Goal: Information Seeking & Learning: Find specific fact

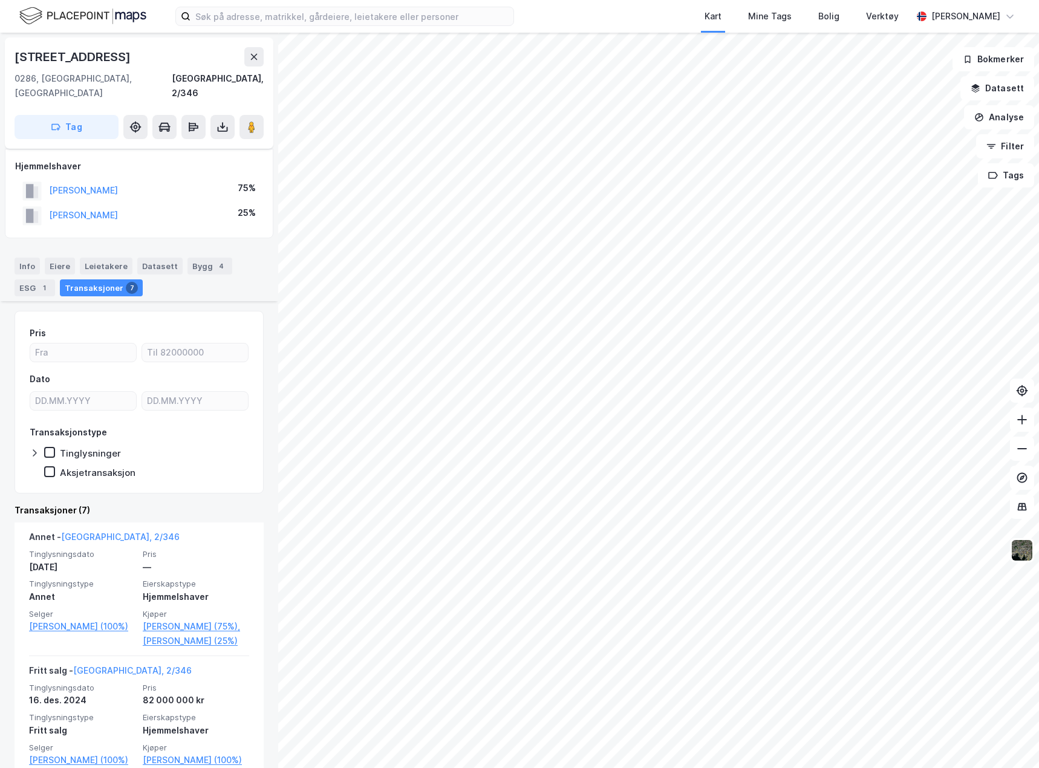
scroll to position [181, 0]
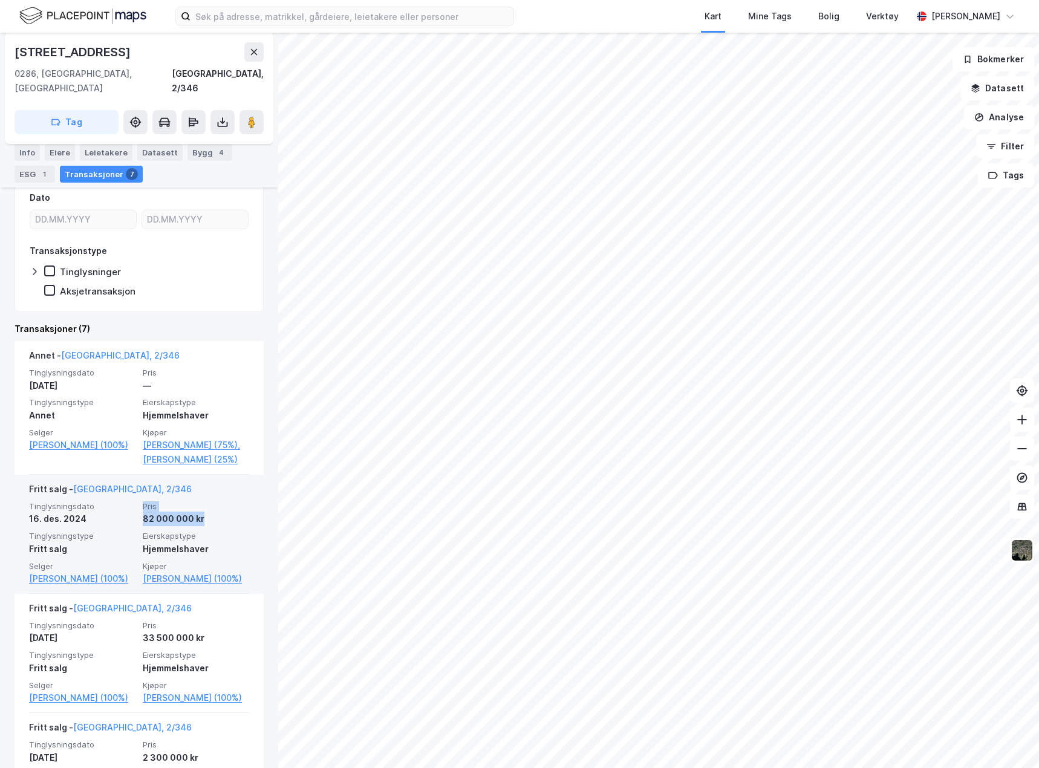
drag, startPoint x: 134, startPoint y: 523, endPoint x: 203, endPoint y: 526, distance: 69.0
click at [201, 526] on div "Tinglysningsdato [DATE] Pris 82 000 000 kr Tinglysningstype Fritt salg Eierskap…" at bounding box center [139, 544] width 220 height 85
click at [234, 523] on div "82 000 000 kr" at bounding box center [196, 519] width 106 height 15
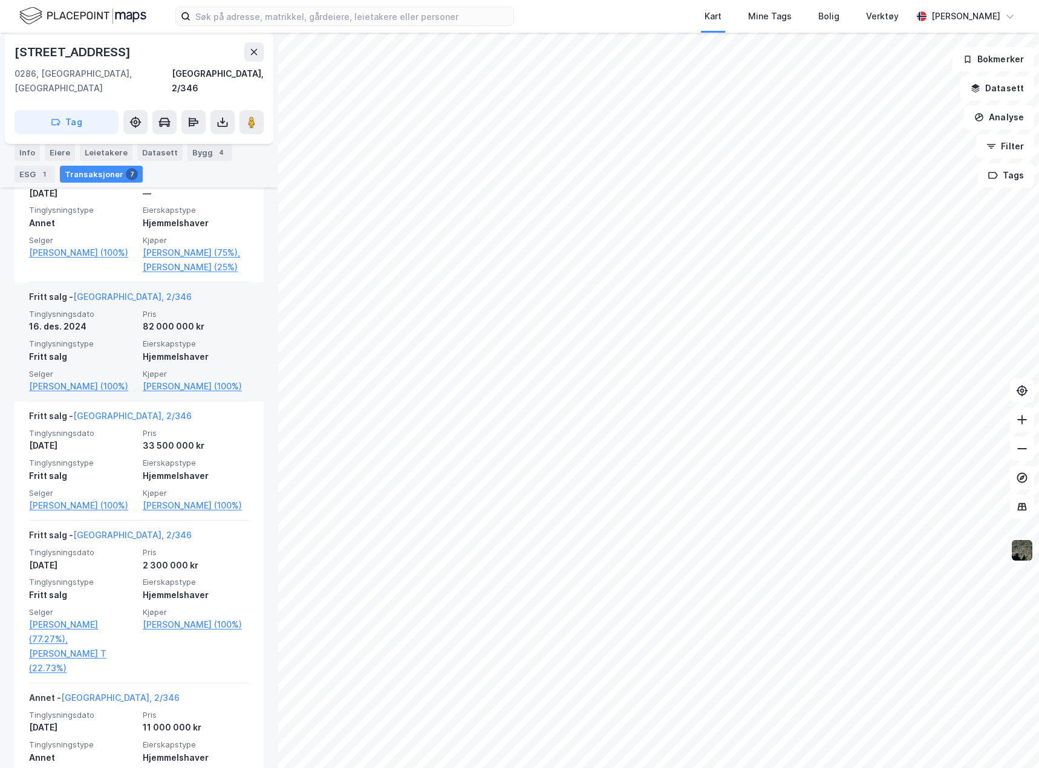
scroll to position [423, 0]
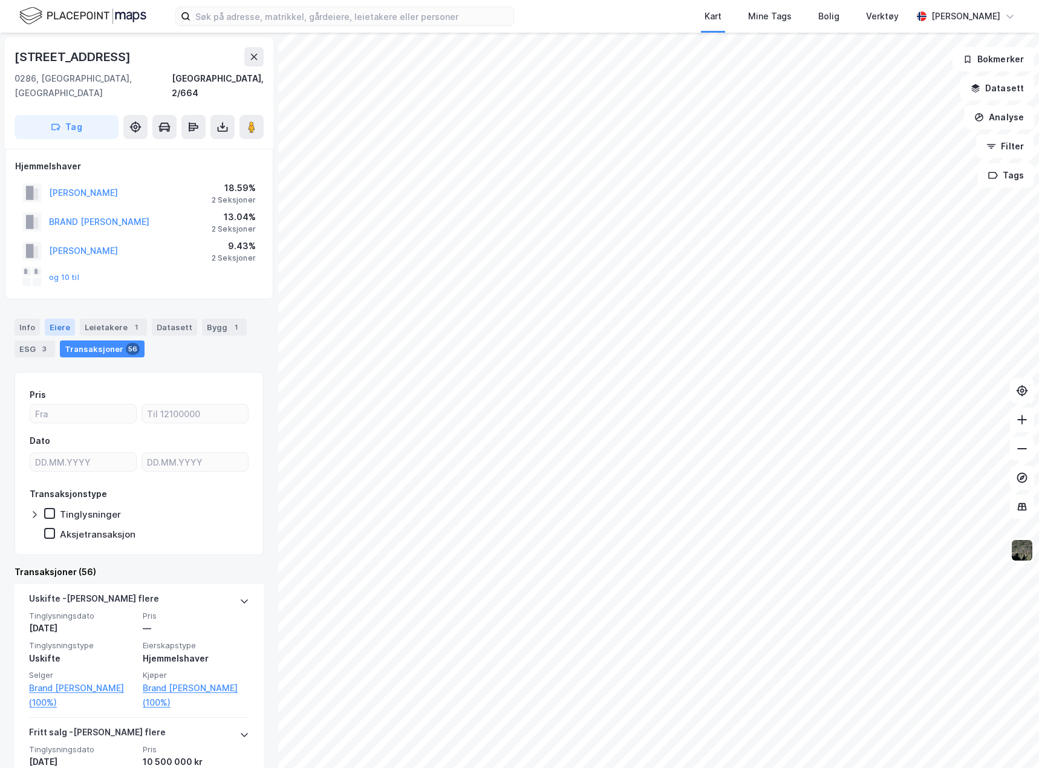
click at [50, 319] on div "Eiere" at bounding box center [60, 327] width 30 height 17
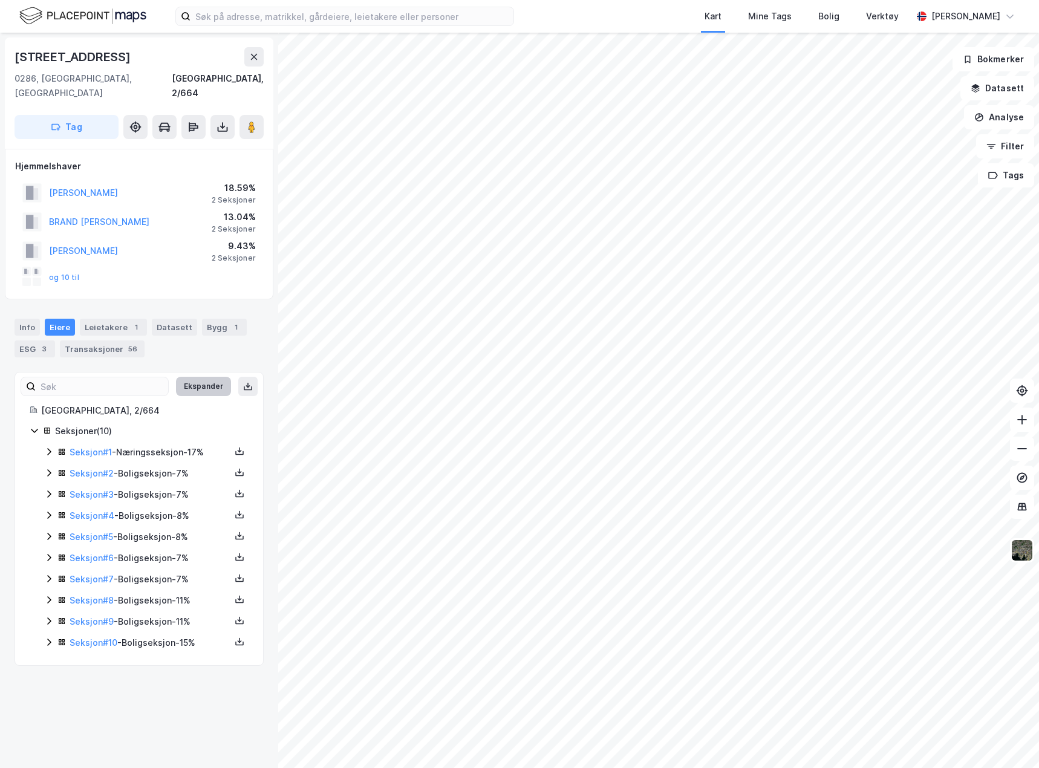
click at [201, 377] on button "Ekspander" at bounding box center [203, 386] width 55 height 19
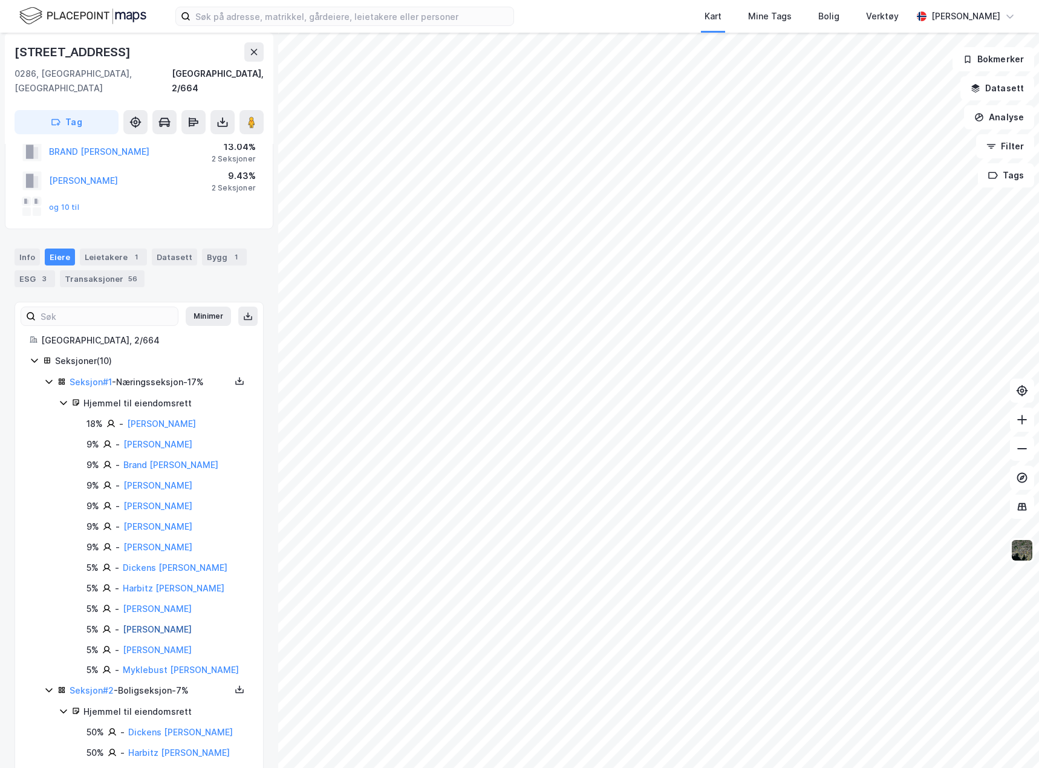
scroll to position [242, 0]
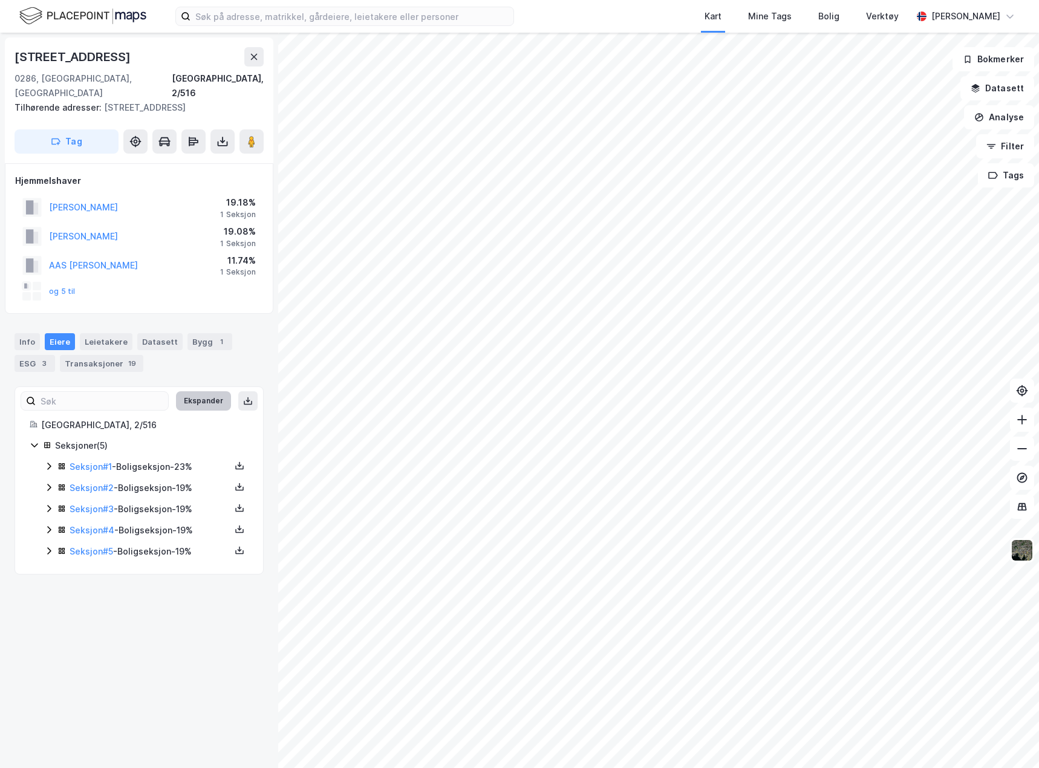
click at [209, 391] on button "Ekspander" at bounding box center [203, 400] width 55 height 19
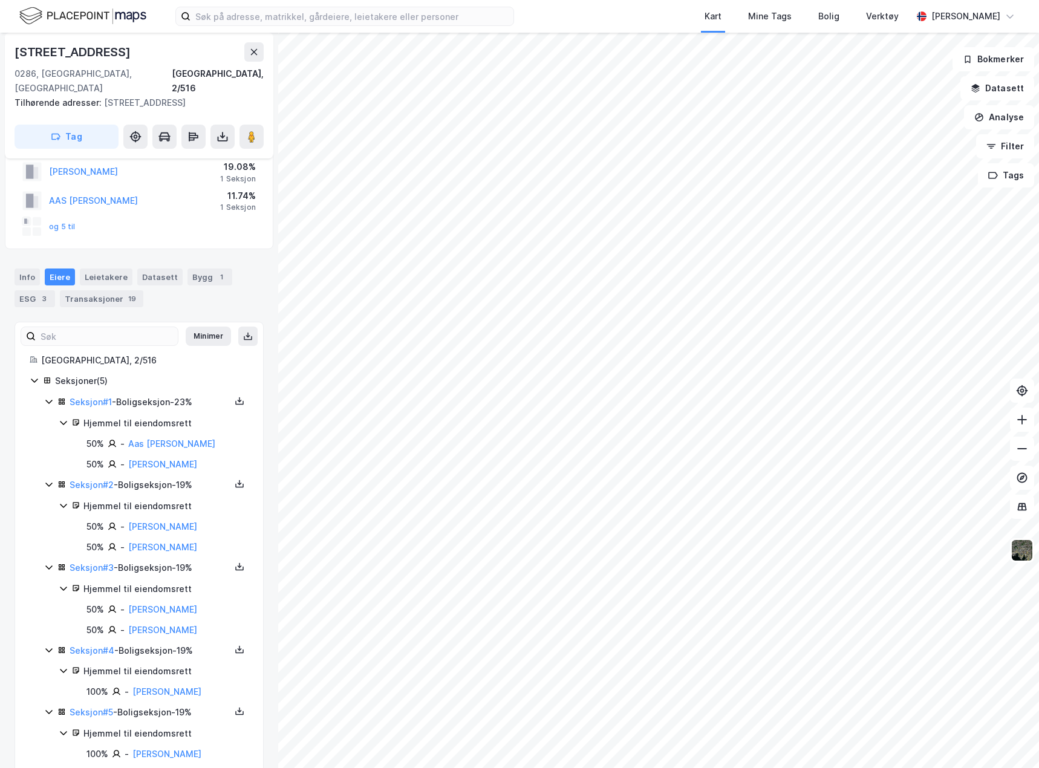
scroll to position [73, 0]
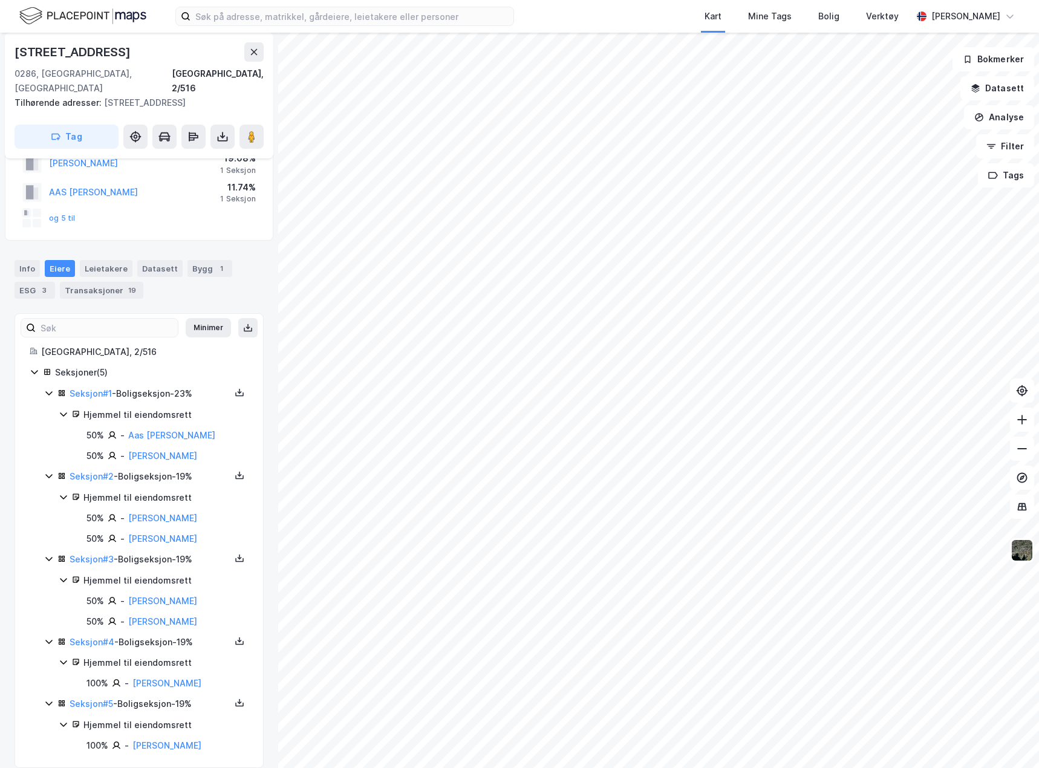
drag, startPoint x: 200, startPoint y: 670, endPoint x: 140, endPoint y: 751, distance: 100.8
click at [132, 701] on div "Seksjon # 1 - Boligseksjon - 23% Hjemmel til eiendomsrett 50% - Aas [PERSON_NAM…" at bounding box center [146, 570] width 204 height 367
click at [248, 8] on input at bounding box center [352, 16] width 323 height 18
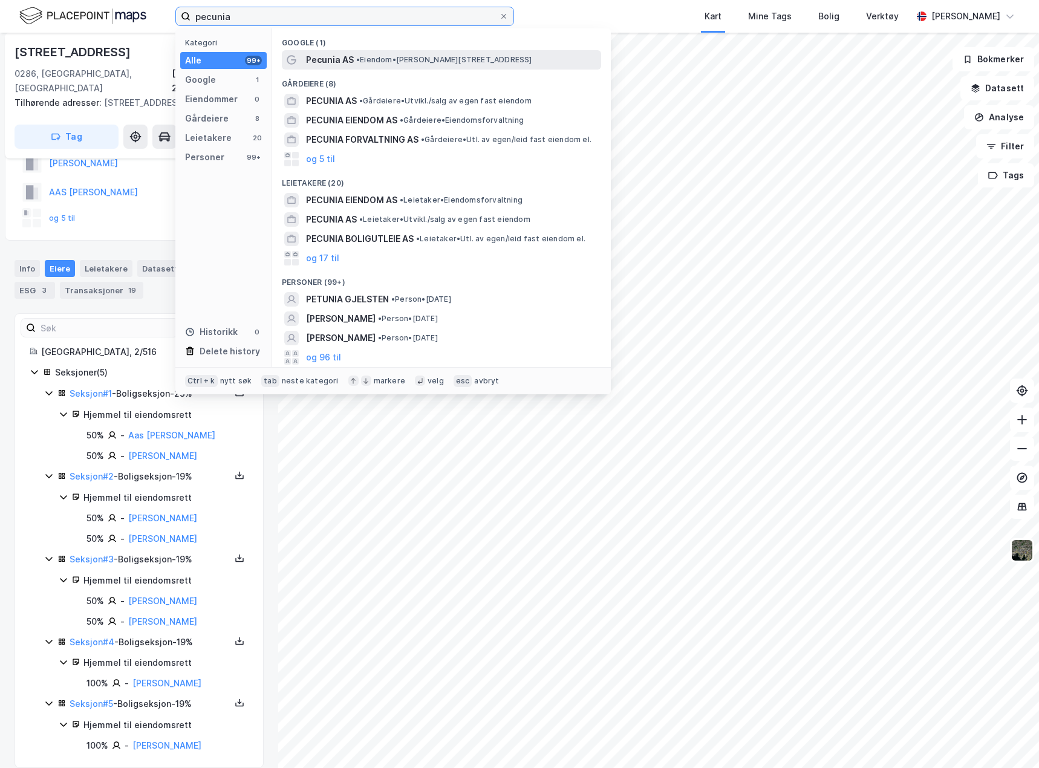
type input "pecunia"
click at [324, 56] on span "Pecunia AS" at bounding box center [330, 60] width 48 height 15
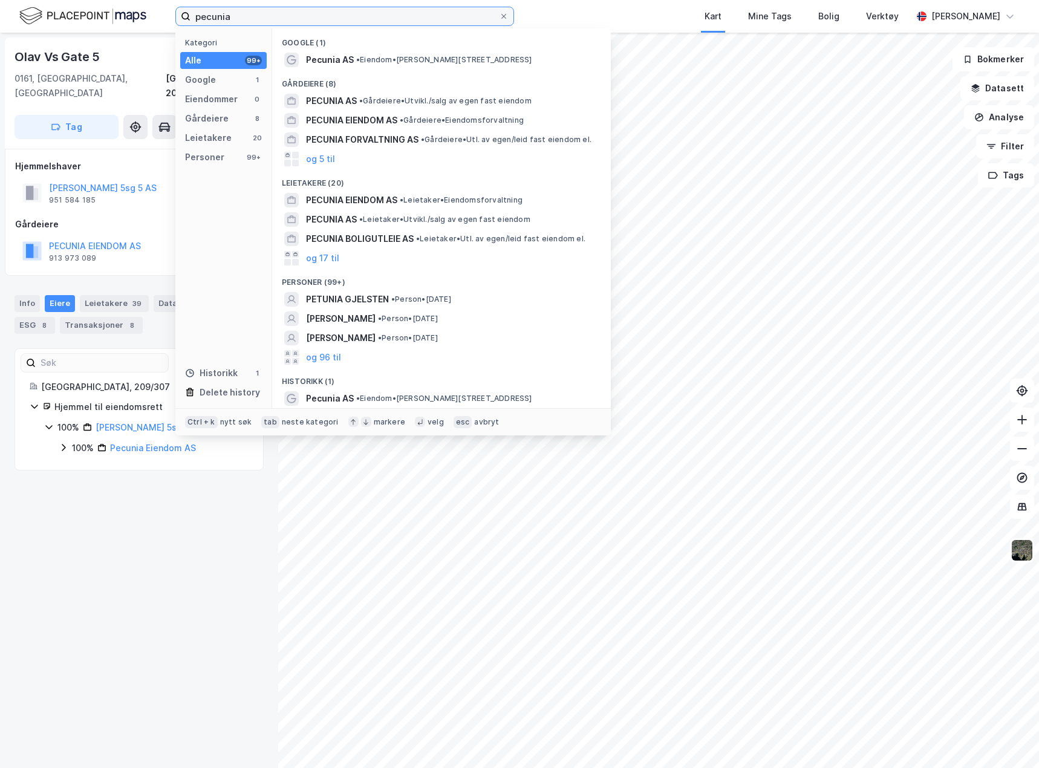
click at [247, 19] on input "pecunia" at bounding box center [345, 16] width 309 height 18
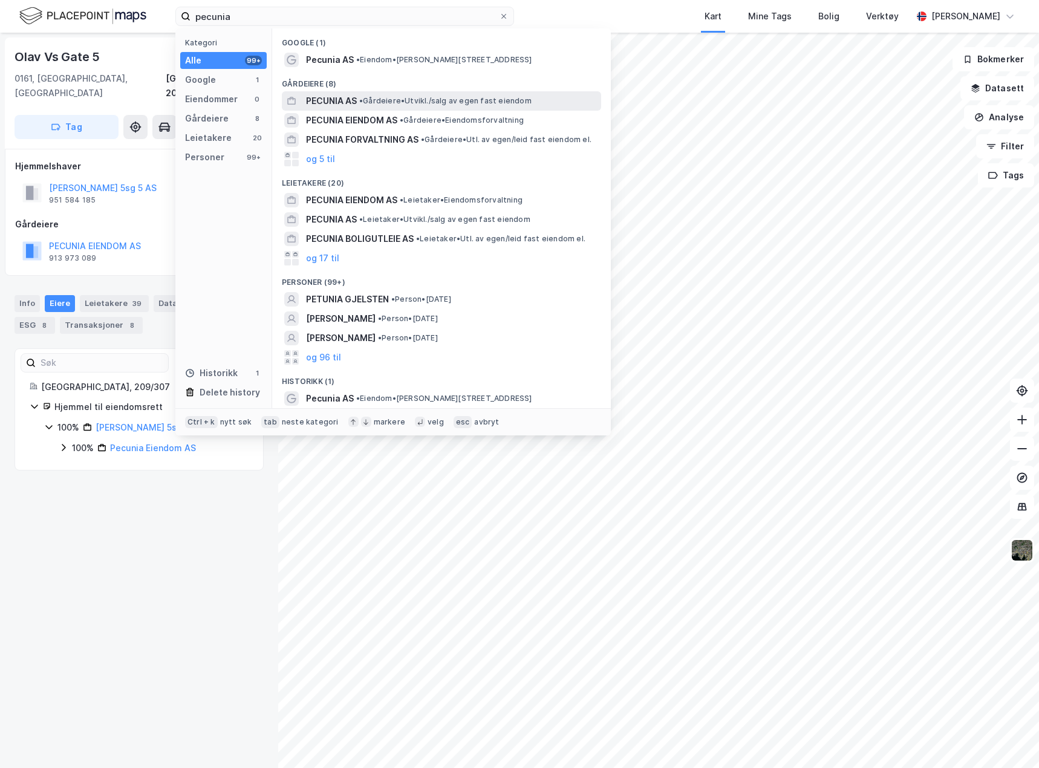
click at [335, 99] on span "PECUNIA AS" at bounding box center [331, 101] width 51 height 15
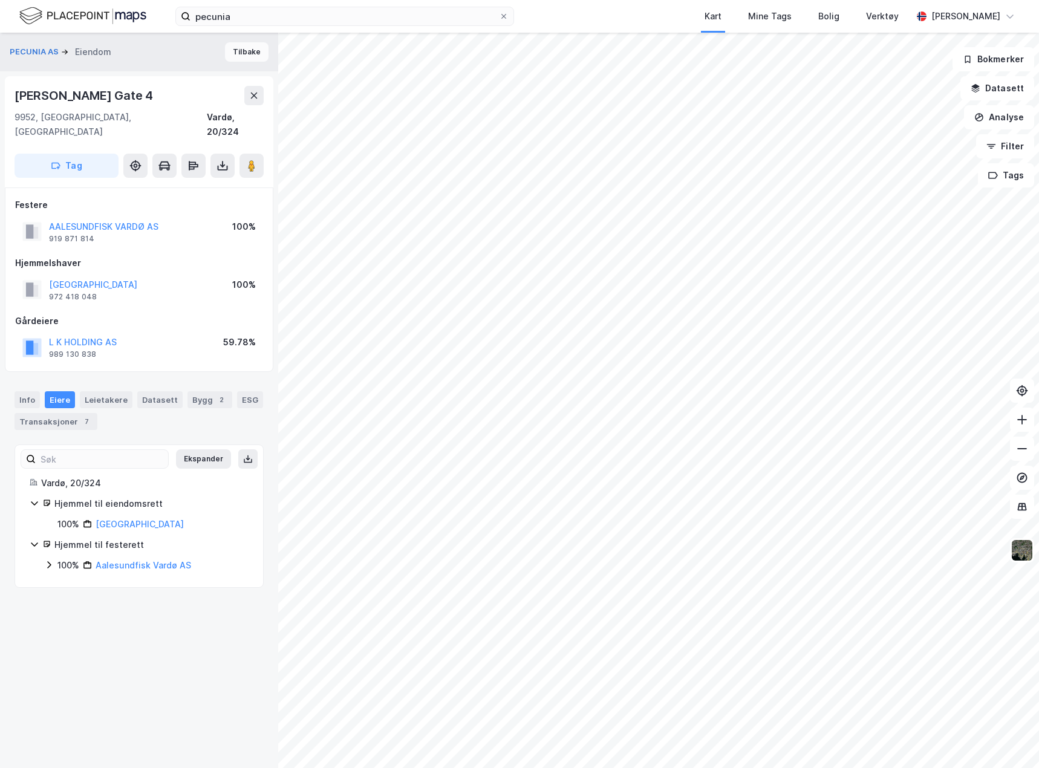
click at [237, 51] on button "Tilbake" at bounding box center [247, 51] width 44 height 19
